Goal: Subscribe to service/newsletter

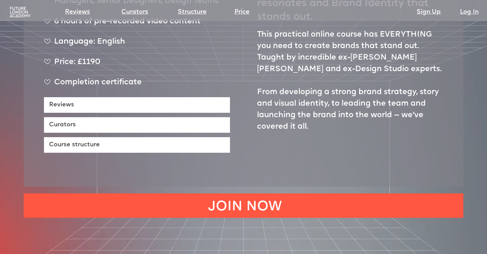
scroll to position [469, 0]
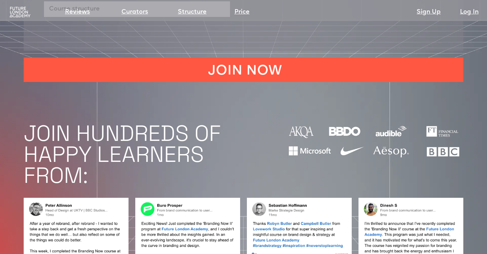
click at [14, 11] on img at bounding box center [19, 12] width 23 height 12
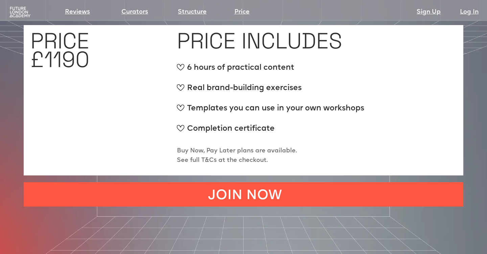
scroll to position [2513, 0]
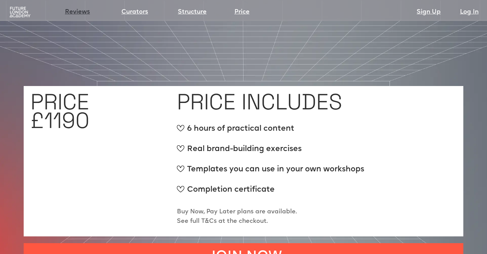
click at [68, 8] on link "Reviews" at bounding box center [77, 11] width 25 height 9
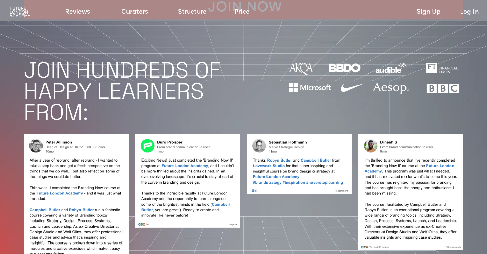
scroll to position [530, 0]
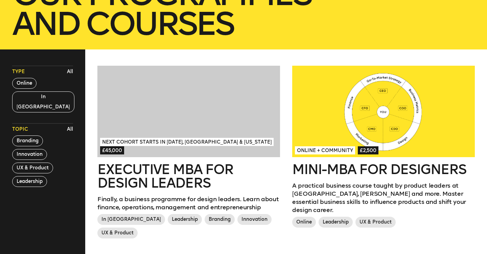
scroll to position [149, 0]
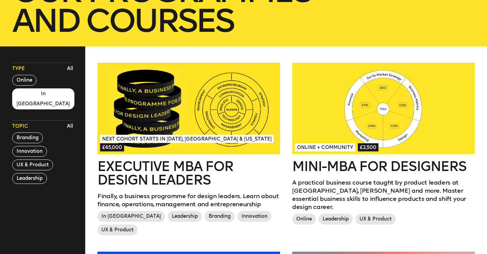
click at [29, 93] on button "In London" at bounding box center [43, 98] width 62 height 21
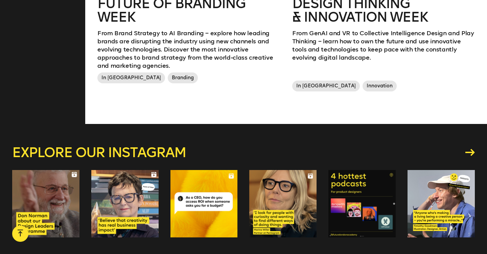
scroll to position [453, 0]
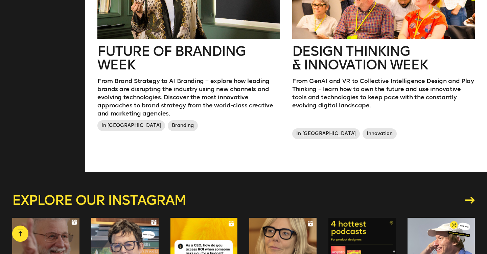
click at [108, 58] on h2 "Future of branding week" at bounding box center [188, 57] width 183 height 27
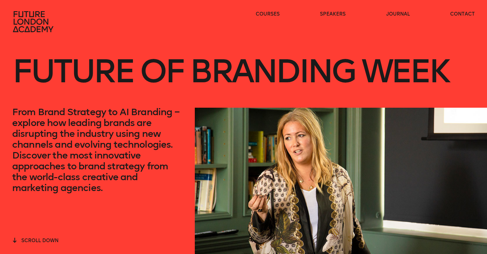
click at [90, 121] on p "From Brand Strategy to AI Branding – explore how leading brands are disrupting …" at bounding box center [97, 150] width 171 height 87
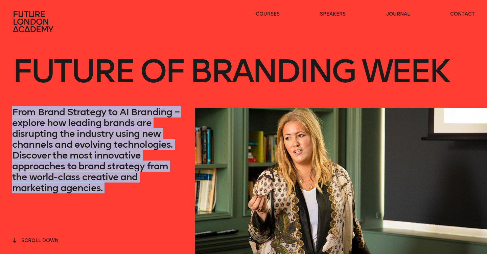
click at [90, 121] on p "From Brand Strategy to AI Branding – explore how leading brands are disrupting …" at bounding box center [97, 150] width 171 height 87
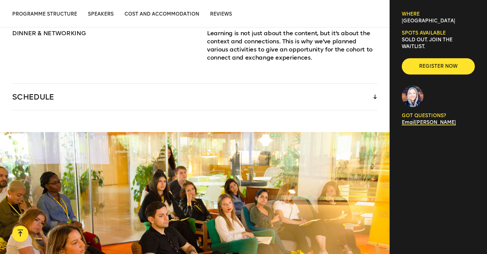
scroll to position [1004, 0]
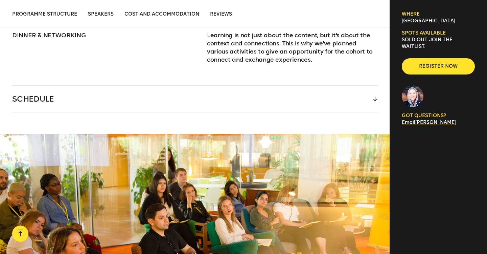
click at [92, 97] on div "SCHEDULE" at bounding box center [194, 99] width 365 height 26
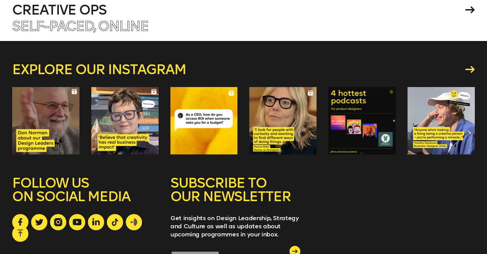
scroll to position [2917, 0]
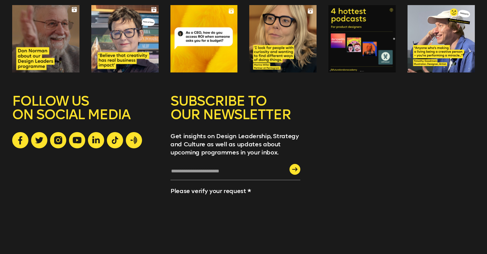
click at [197, 167] on input "text" at bounding box center [236, 173] width 130 height 13
type input "**********"
click at [290, 164] on button "submit" at bounding box center [295, 169] width 11 height 11
click at [294, 167] on icon "submit" at bounding box center [294, 169] width 5 height 4
